Goal: Task Accomplishment & Management: Manage account settings

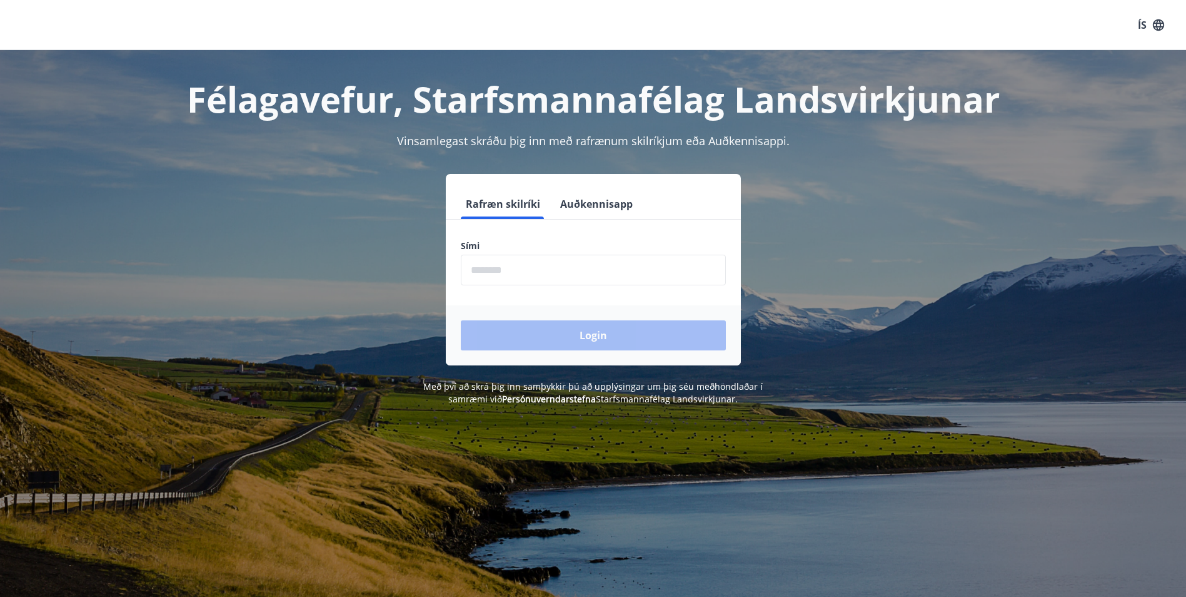
click at [512, 264] on input "phone" at bounding box center [593, 270] width 265 height 31
type input "********"
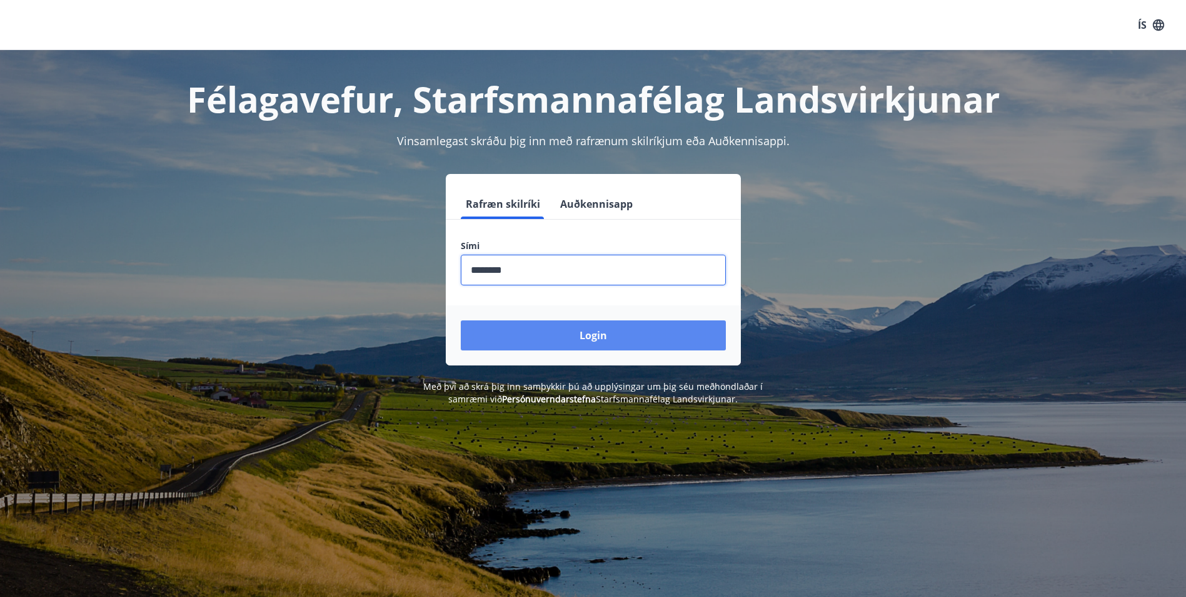
click at [574, 338] on button "Login" at bounding box center [593, 335] width 265 height 30
